Goal: Task Accomplishment & Management: Use online tool/utility

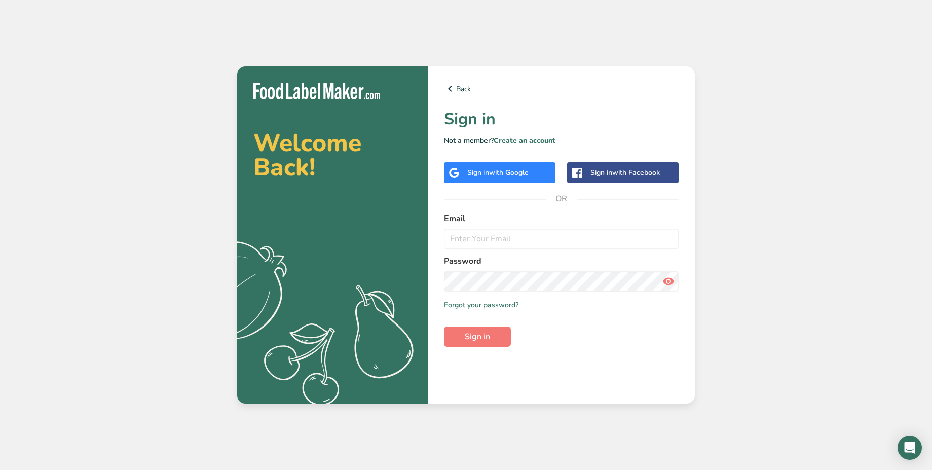
click at [527, 230] on input "email" at bounding box center [561, 238] width 235 height 20
type input "[PERSON_NAME][EMAIL_ADDRESS][DOMAIN_NAME]"
click at [490, 335] on button "Sign in" at bounding box center [477, 336] width 67 height 20
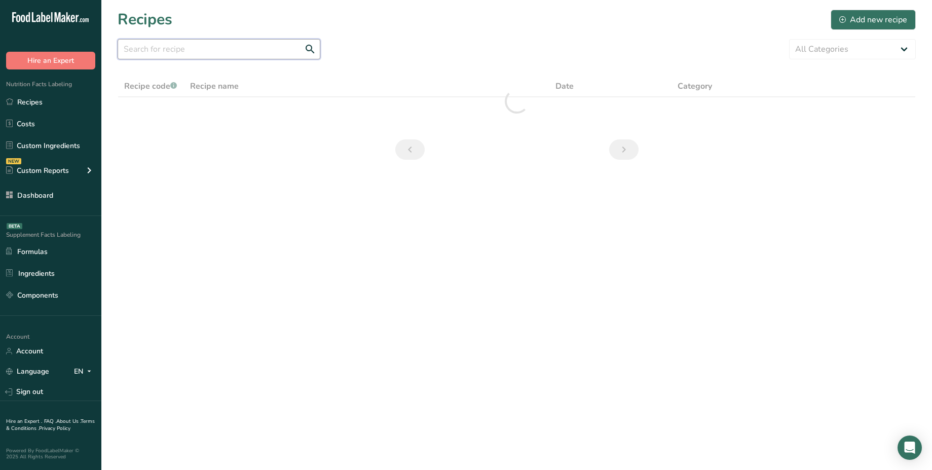
click at [213, 51] on input "text" at bounding box center [219, 49] width 203 height 20
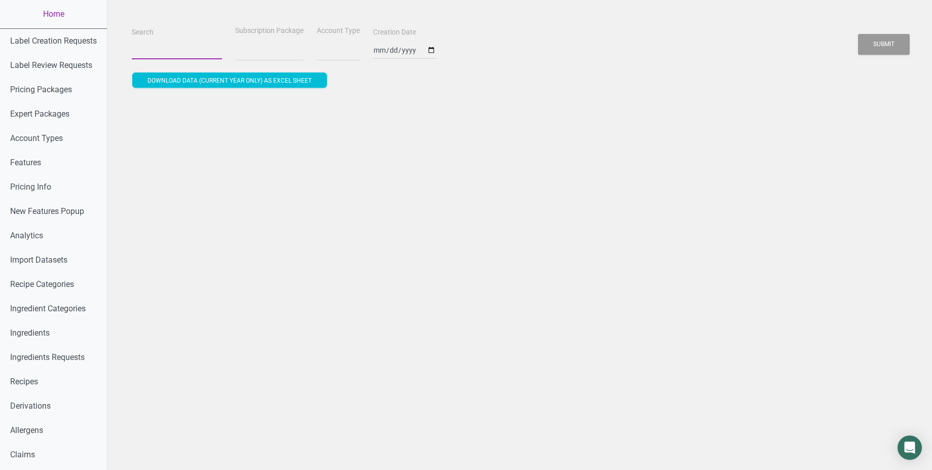
click at [161, 50] on input "Search" at bounding box center [177, 50] width 90 height 18
paste input "eyJ0eXAiOiJKV1QiLCJhbGciOiJIUzUxMiJ9.eyJpYXQiOjE3NTYyMjYzMzIsImp0aSI6InRva2VuIi…"
type input "eyJ0eXAiOiJKV1QiLCJhbGciOiJIUzUxMiJ9.eyJpYXQiOjE3NTYyMjYzMzIsImp0aSI6InRva2VuIi…"
select select
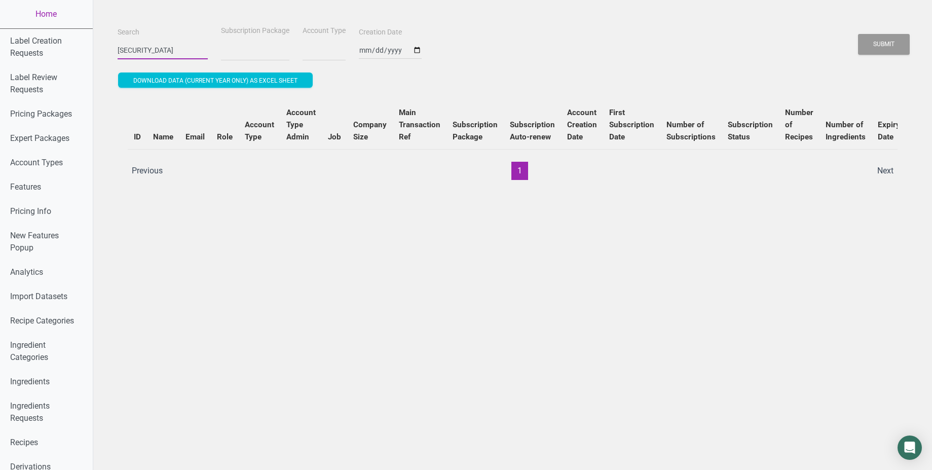
select select
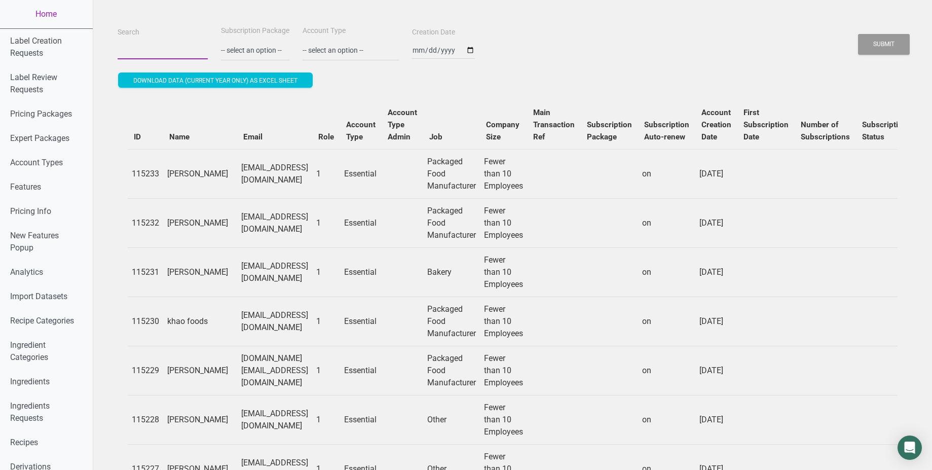
paste input "52951"
type input "52951"
click at [858, 34] on button "Submit" at bounding box center [884, 44] width 52 height 21
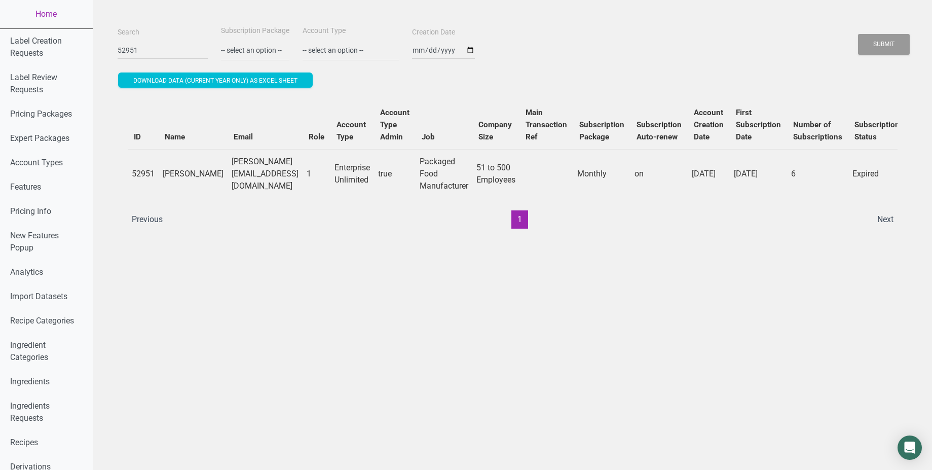
click at [231, 176] on td "j.chen@riversidenaturals.com" at bounding box center [264, 173] width 75 height 49
copy td "j.chen@riversidenaturals.com"
